Goal: Task Accomplishment & Management: Use online tool/utility

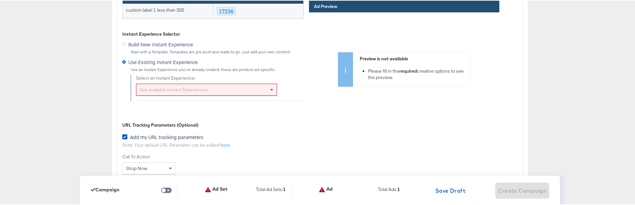
scroll to position [2020, 0]
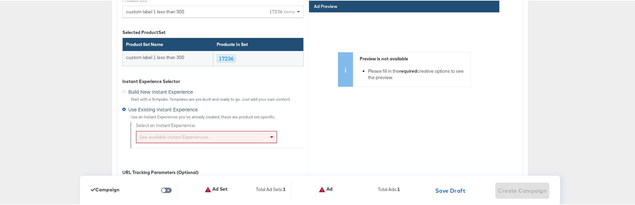
click at [122, 92] on icon at bounding box center [123, 90] width 3 height 3
click at [0, 0] on input "Build New Instant Experience" at bounding box center [0, 0] width 0 height 0
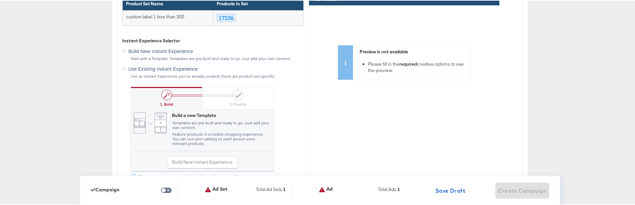
scroll to position [2072, 0]
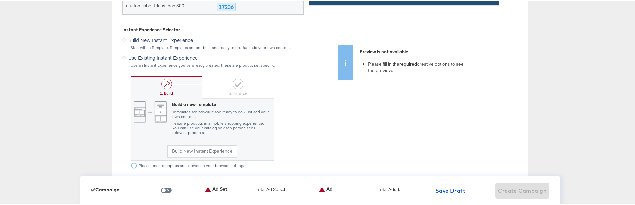
click at [122, 57] on icon at bounding box center [123, 56] width 3 height 3
click at [0, 0] on input "Use Existing Instant Experience" at bounding box center [0, 0] width 0 height 0
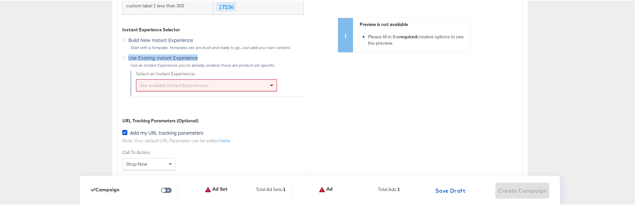
drag, startPoint x: 195, startPoint y: 59, endPoint x: 126, endPoint y: 59, distance: 68.7
click at [128, 59] on span "Use Existing Instant Experience" at bounding box center [162, 57] width 69 height 7
copy span "Use Existing Instant Experience"
click at [122, 39] on icon at bounding box center [123, 39] width 3 height 3
click at [0, 0] on input "Build New Instant Experience" at bounding box center [0, 0] width 0 height 0
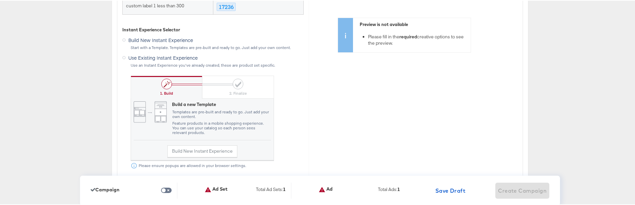
click at [123, 57] on icon at bounding box center [123, 56] width 3 height 3
click at [0, 0] on input "Use Existing Instant Experience" at bounding box center [0, 0] width 0 height 0
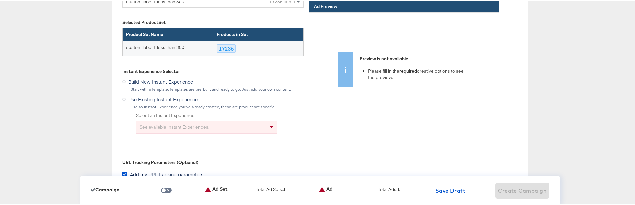
scroll to position [2033, 0]
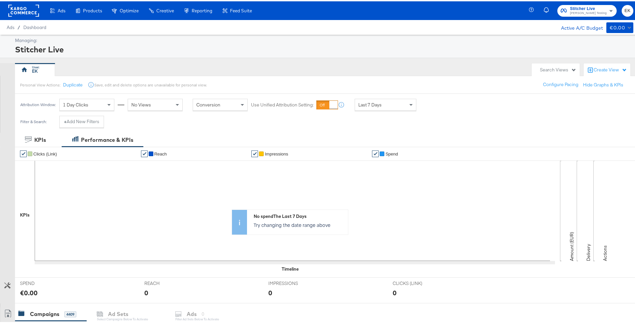
click at [318, 58] on div "Managing: Stitcher Live EK Search Views Create View Personal View Actions: Dupl…" at bounding box center [320, 309] width 640 height 553
